Goal: Task Accomplishment & Management: Manage account settings

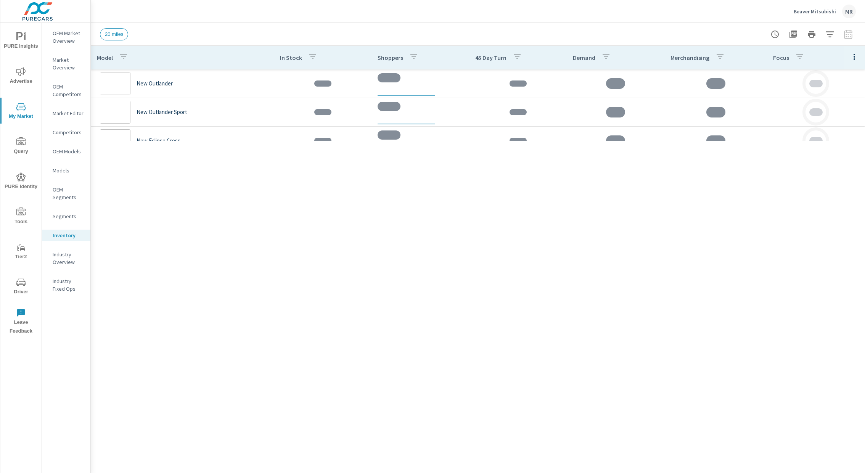
scroll to position [572, 0]
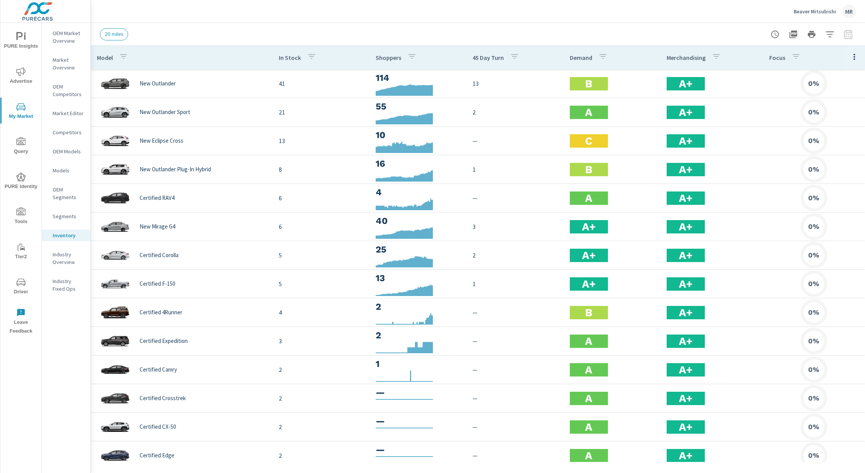
click at [828, 12] on p "Beaver Mitsubishi" at bounding box center [815, 11] width 42 height 7
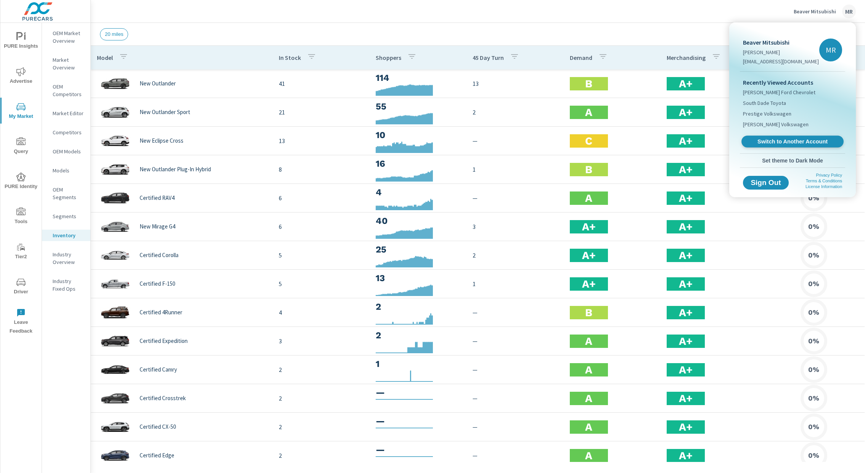
click at [779, 138] on span "Switch to Another Account" at bounding box center [792, 141] width 93 height 7
